Goal: Find contact information: Find contact information

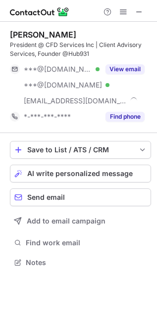
scroll to position [256, 157]
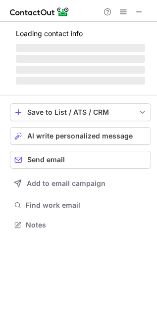
scroll to position [240, 157]
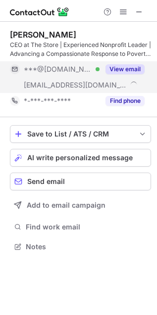
click at [107, 63] on div "View email" at bounding box center [121, 69] width 45 height 16
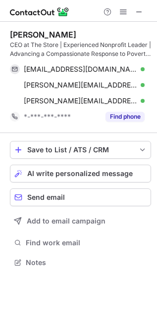
scroll to position [256, 157]
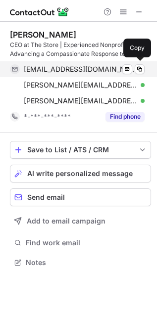
click at [60, 70] on span "cmayer10@gmail.com" at bounding box center [80, 69] width 113 height 9
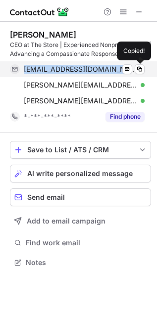
click at [60, 70] on span "cmayer10@gmail.com" at bounding box center [80, 69] width 113 height 9
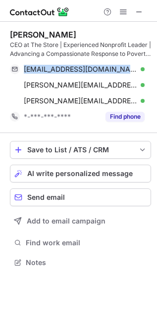
copy span "cmayer10@gmail.com"
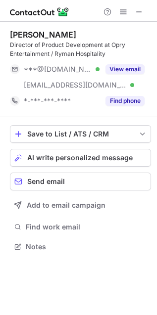
scroll to position [240, 157]
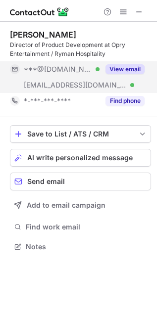
click at [120, 75] on div "View email" at bounding box center [121, 69] width 45 height 16
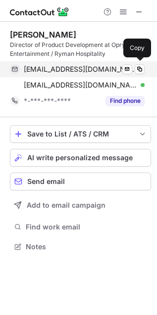
click at [41, 73] on span "tamelavan@icloud.com" at bounding box center [80, 69] width 113 height 9
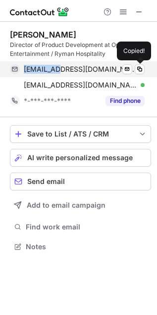
click at [40, 73] on span "tamelavan@icloud.com" at bounding box center [80, 69] width 113 height 9
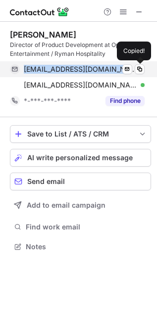
click at [40, 73] on span "tamelavan@icloud.com" at bounding box center [80, 69] width 113 height 9
copy span "tamelavan@icloud.com"
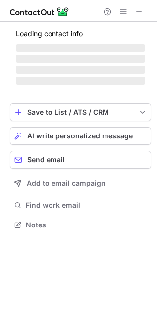
scroll to position [263, 157]
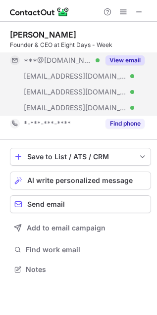
click at [120, 57] on button "View email" at bounding box center [124, 60] width 39 height 10
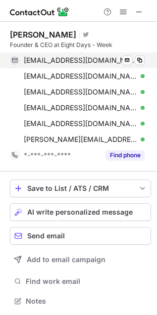
scroll to position [294, 150]
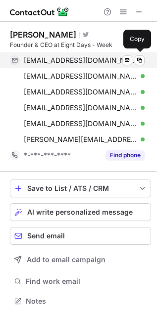
click at [39, 60] on span "heatherhallm@gmail.com" at bounding box center [80, 60] width 113 height 9
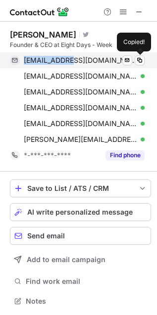
click at [39, 60] on span "heatherhallm@gmail.com" at bounding box center [80, 60] width 113 height 9
copy span "heatherhallm@gmail.com"
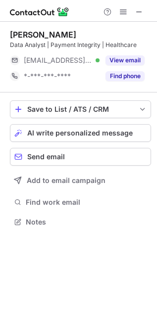
scroll to position [215, 157]
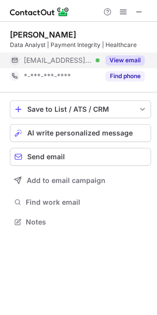
click at [125, 63] on button "View email" at bounding box center [124, 60] width 39 height 10
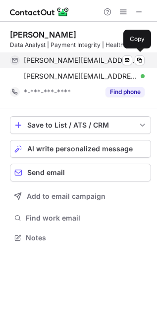
click at [87, 61] on span "smittal@clarishealth.com" at bounding box center [80, 60] width 113 height 9
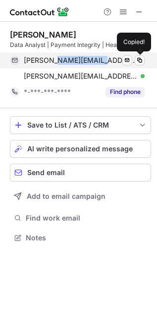
click at [87, 61] on span "smittal@clarishealth.com" at bounding box center [80, 60] width 113 height 9
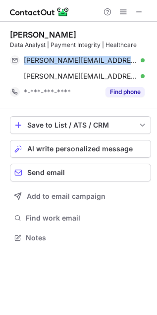
copy span "smittal@clarishealth.com"
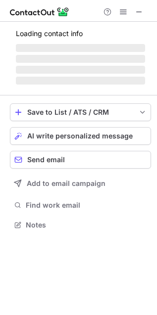
scroll to position [215, 157]
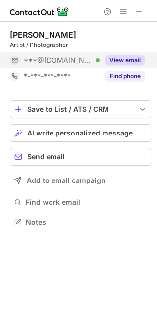
click at [111, 62] on button "View email" at bounding box center [124, 60] width 39 height 10
